Goal: Obtain resource: Download file/media

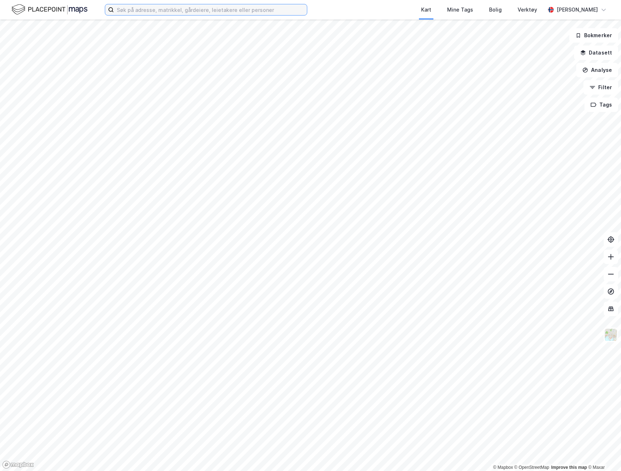
click at [150, 11] on input at bounding box center [210, 9] width 193 height 11
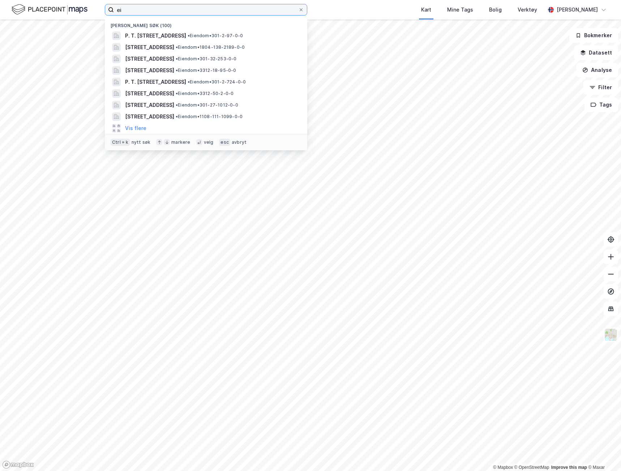
type input "e"
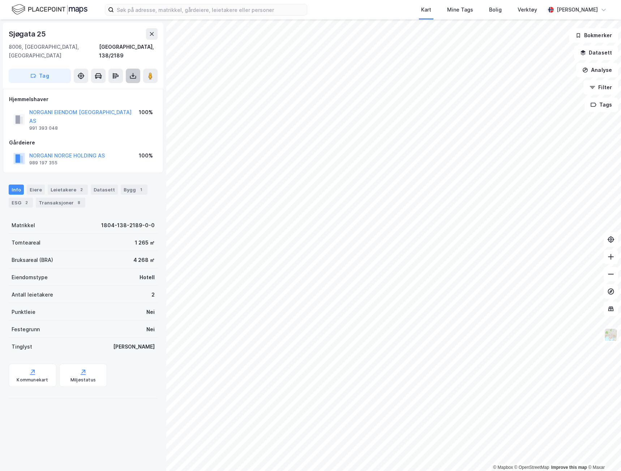
click at [135, 72] on icon at bounding box center [132, 75] width 7 height 7
click at [118, 87] on div "Last ned grunnbok" at bounding box center [97, 90] width 42 height 6
